Goal: Task Accomplishment & Management: Manage account settings

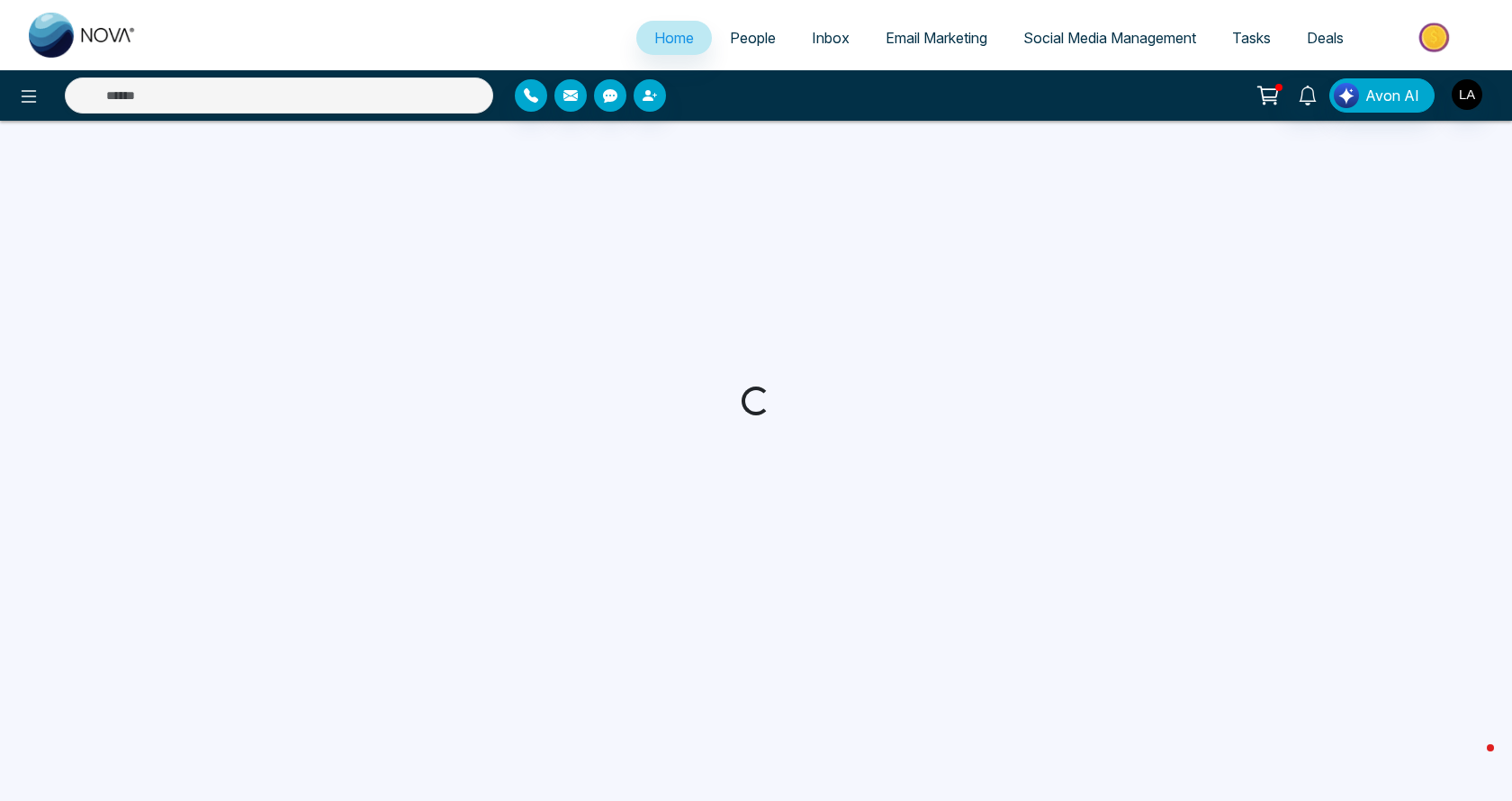
select select "*"
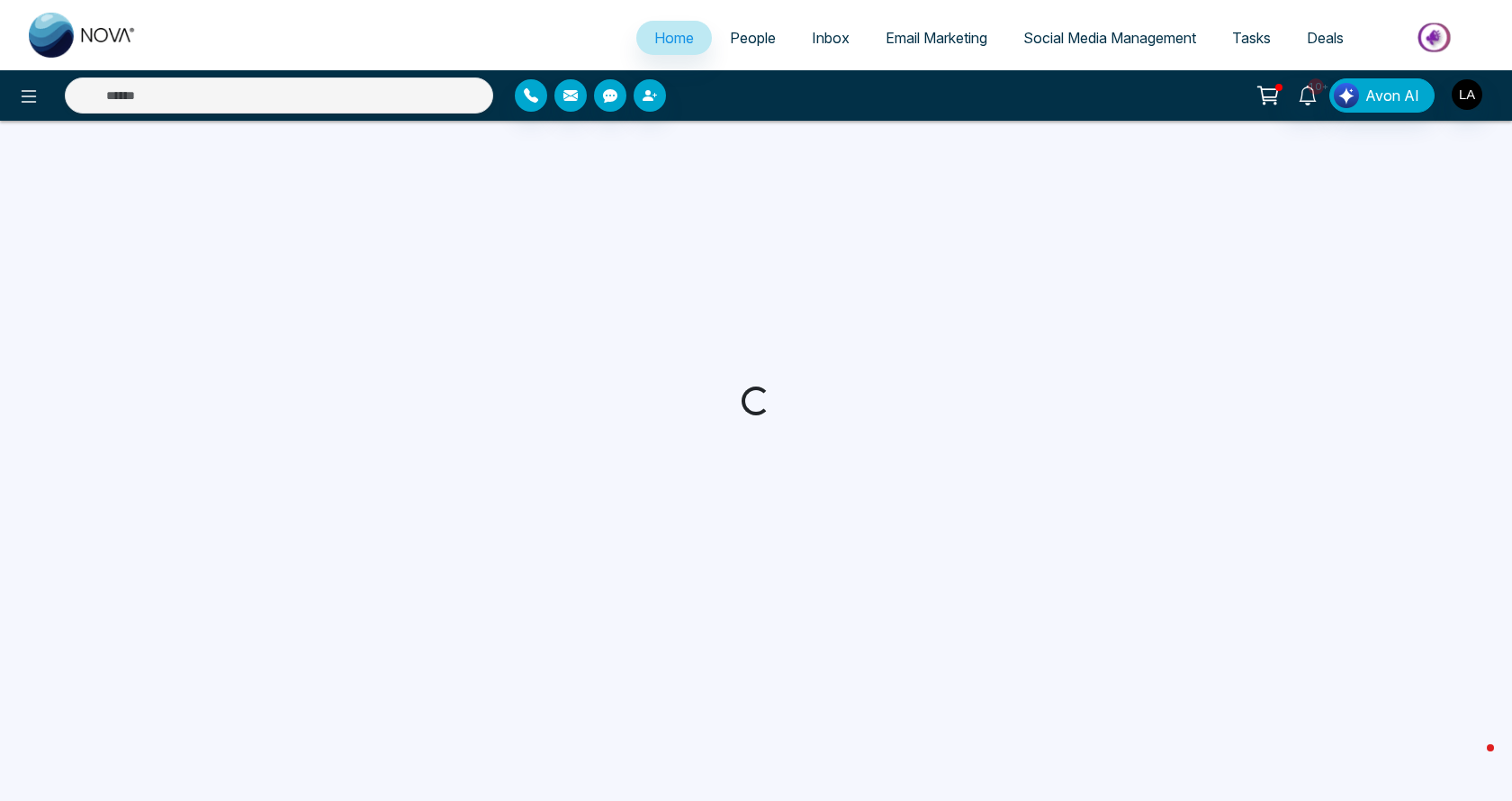
select select "*"
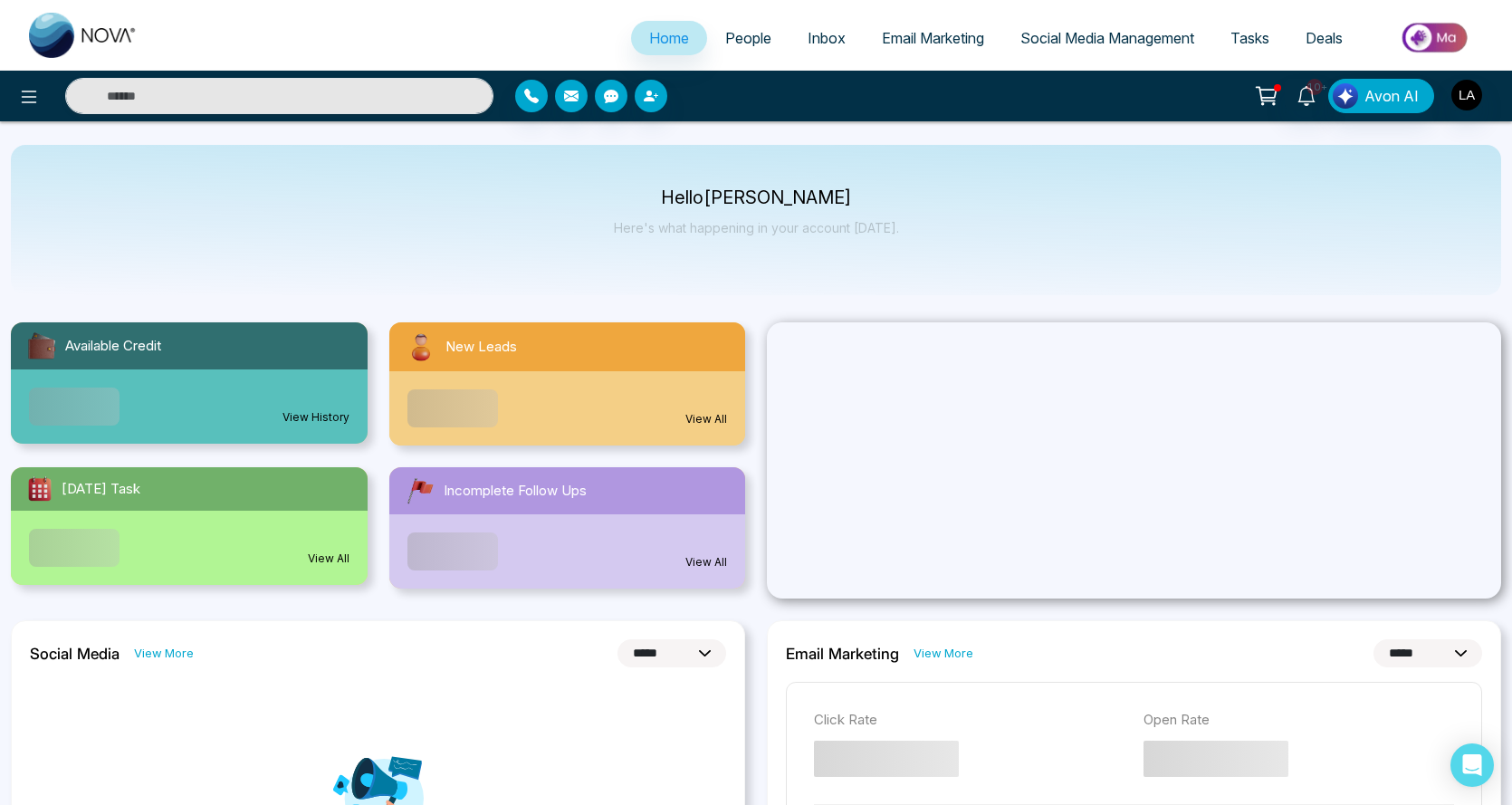
select select "*"
